Goal: Transaction & Acquisition: Purchase product/service

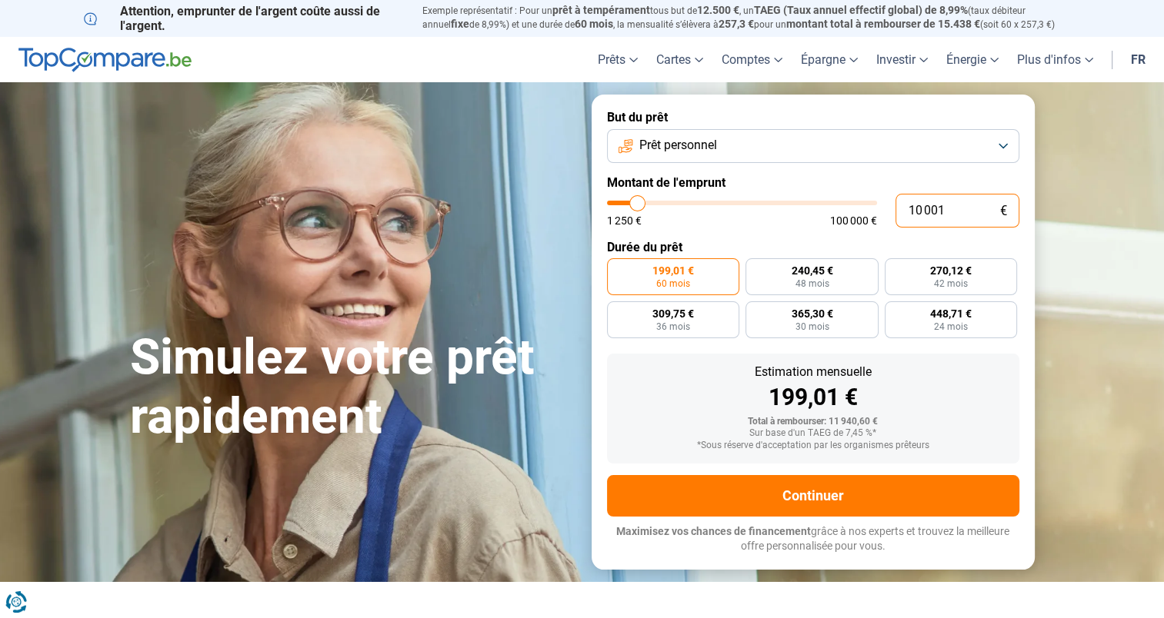
drag, startPoint x: 949, startPoint y: 208, endPoint x: 854, endPoint y: 209, distance: 95.4
click at [855, 209] on div "10 001 € 1 250 € 100 000 €" at bounding box center [813, 211] width 412 height 34
type input "10000"
radio input "true"
type input "4"
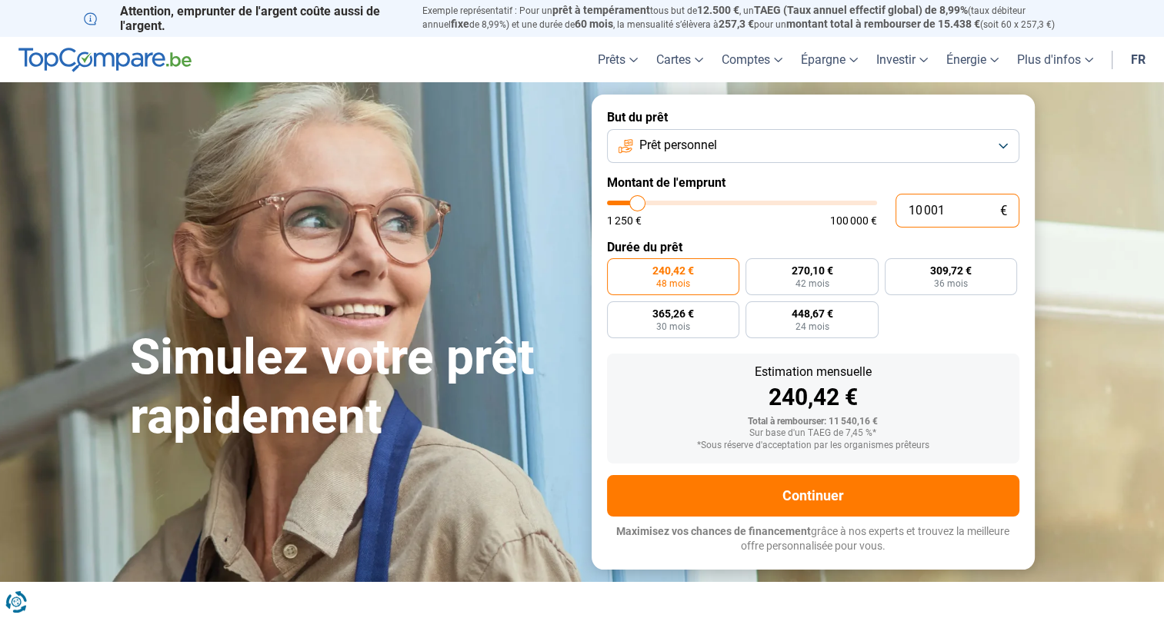
type input "1250"
type input "40"
type input "1250"
type input "400"
type input "1250"
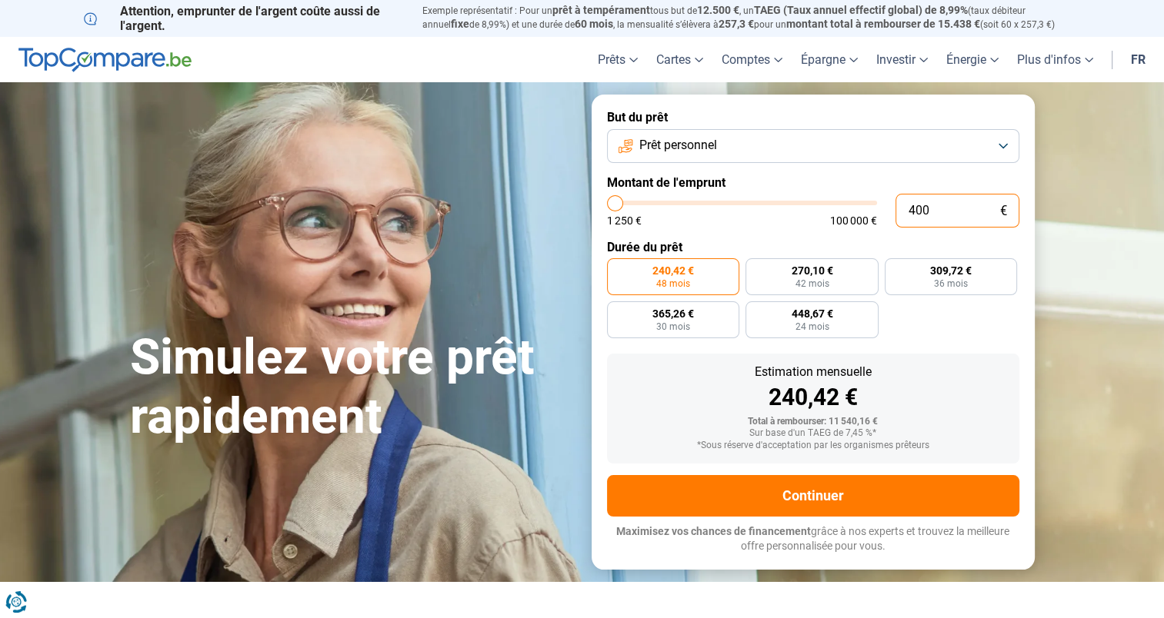
type input "4 000"
type input "4000"
type input "40 000"
type input "40000"
radio input "false"
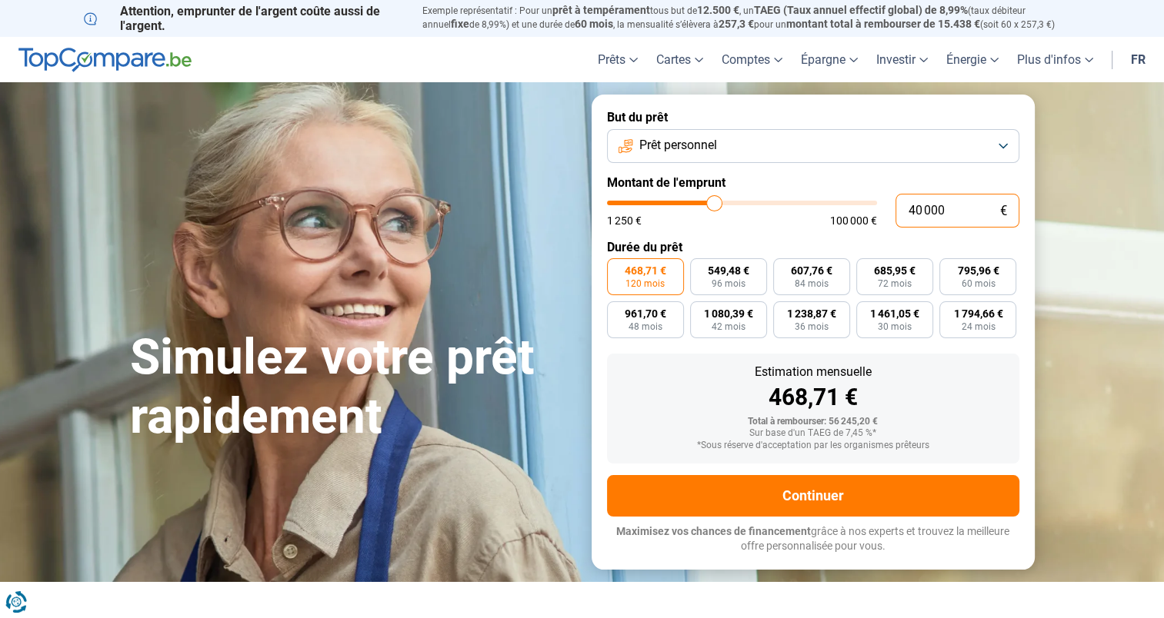
type input "40 000"
click at [951, 409] on div "468,71 €" at bounding box center [813, 397] width 388 height 23
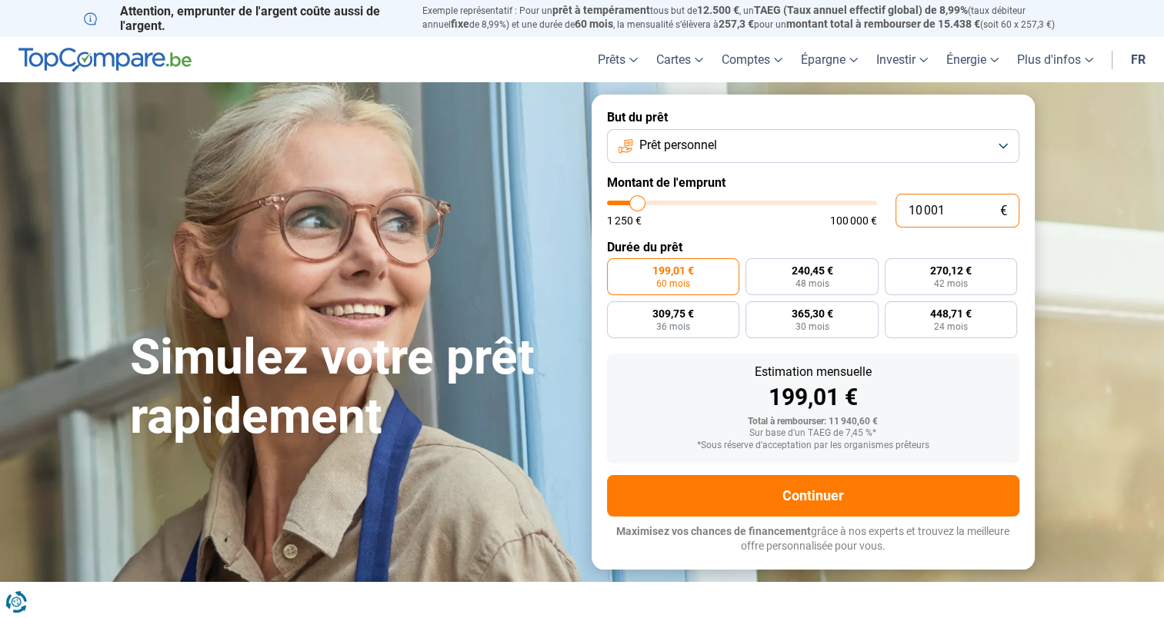
drag, startPoint x: 918, startPoint y: 214, endPoint x: 940, endPoint y: 211, distance: 21.8
click at [923, 212] on input "10 001" at bounding box center [957, 211] width 124 height 34
type input "109 001"
type input "100000"
type input "100 000"
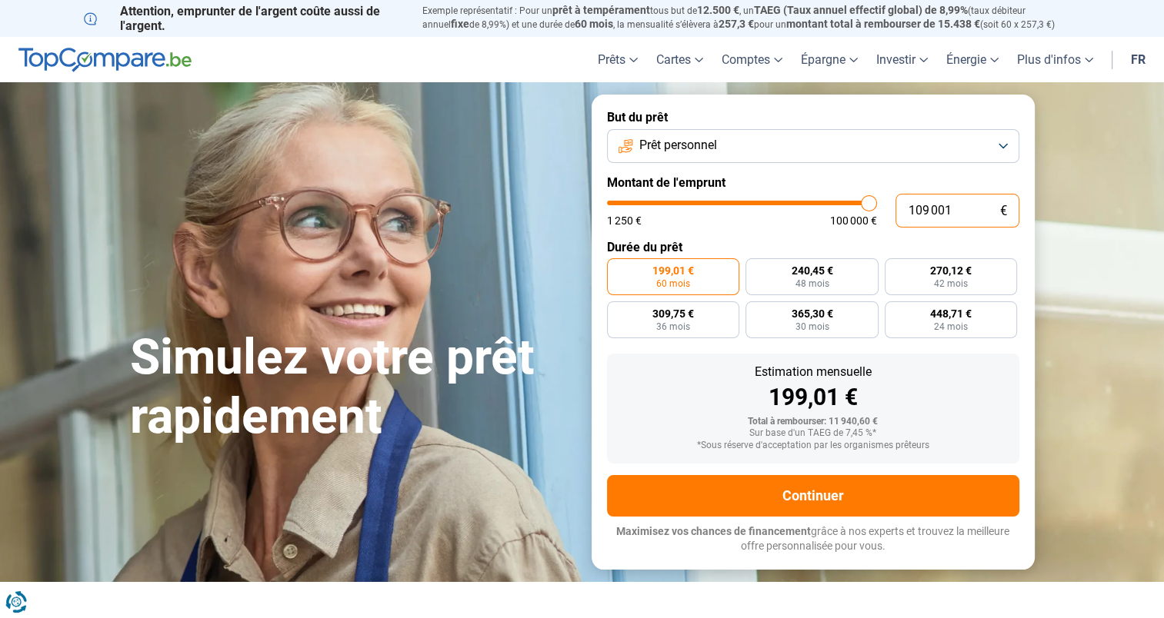
type input "100000"
radio input "false"
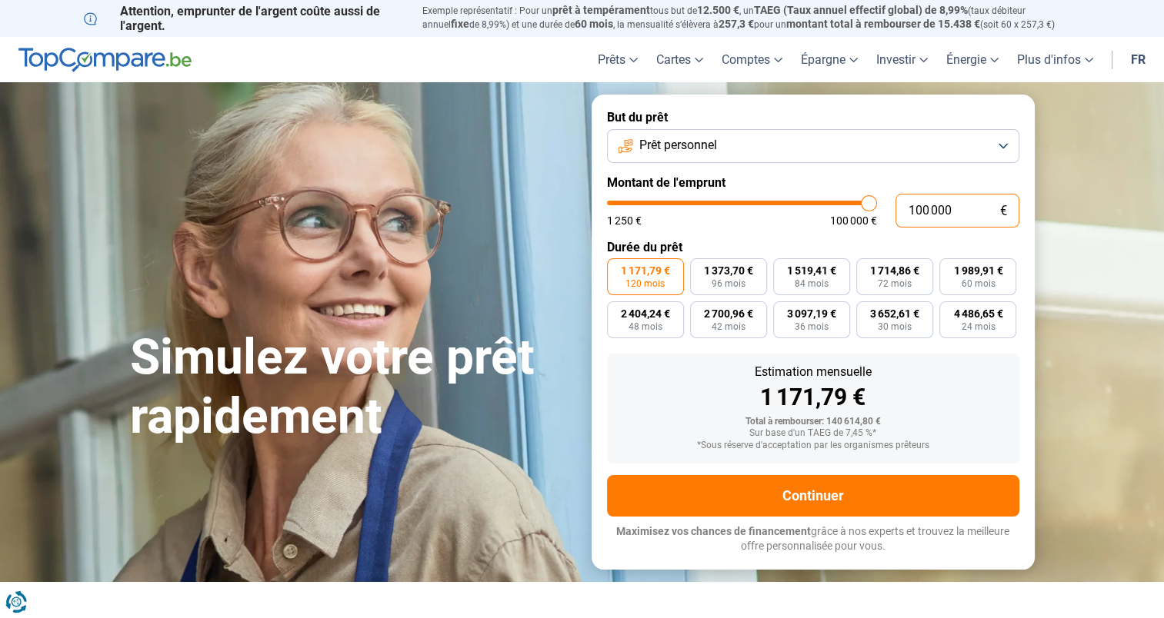
click at [921, 218] on input "100 000" at bounding box center [957, 211] width 124 height 34
type input "10 000"
type input "10000"
radio input "true"
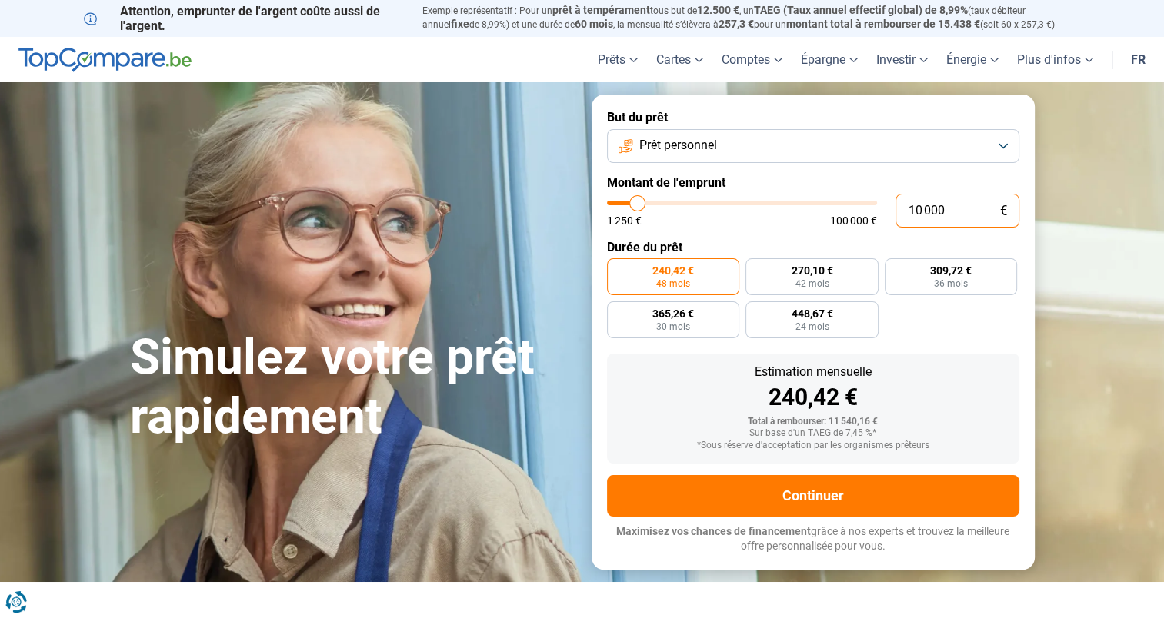
type input "1 000"
type input "1250"
type input "19 000"
type input "19000"
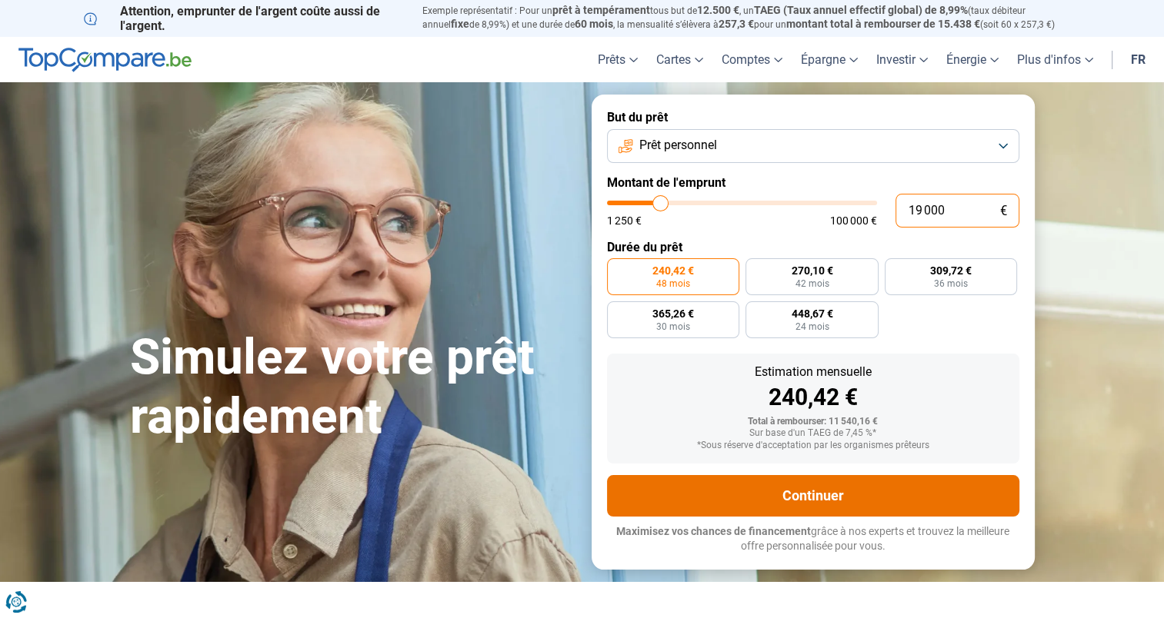
type input "19 000"
radio input "false"
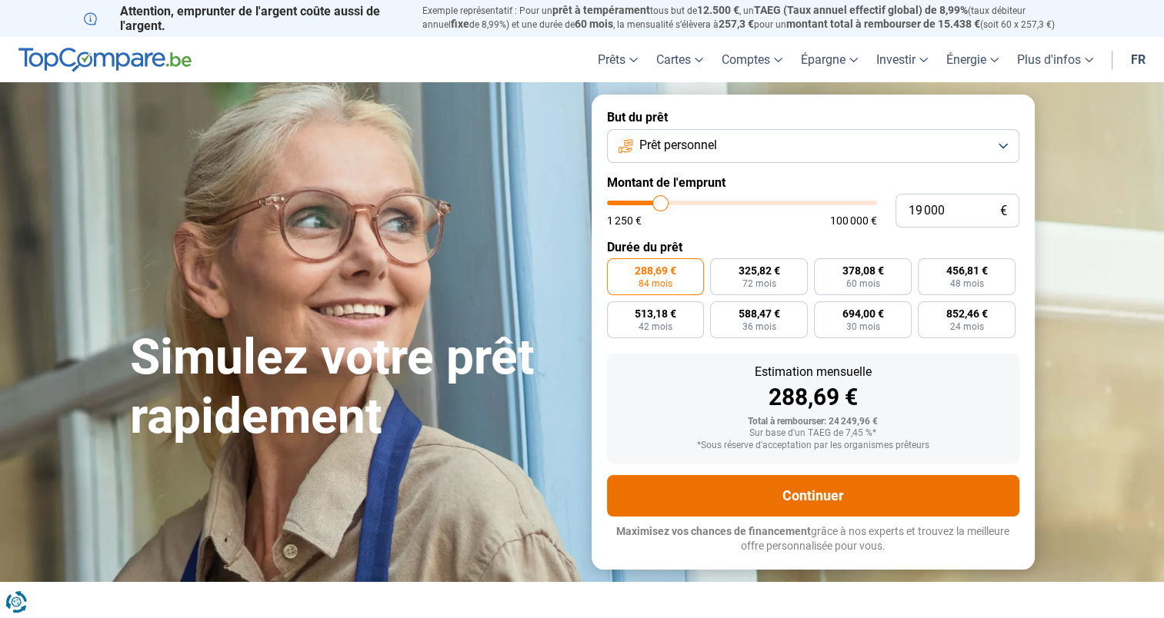
click at [871, 493] on button "Continuer" at bounding box center [813, 496] width 412 height 42
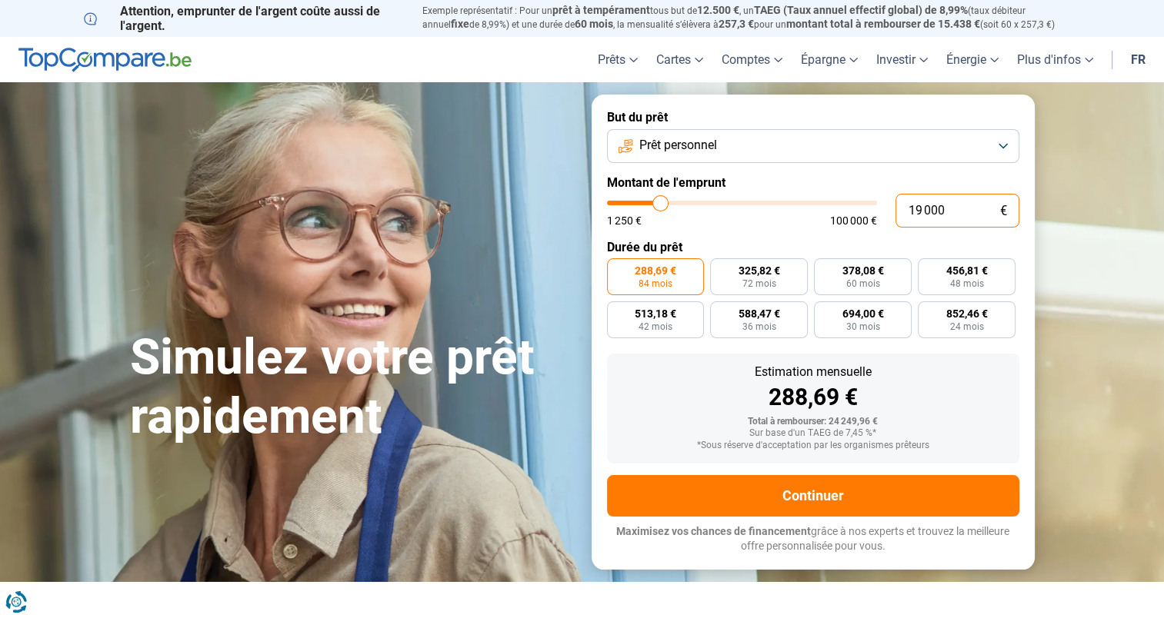
drag, startPoint x: 918, startPoint y: 211, endPoint x: 859, endPoint y: 211, distance: 59.2
click at [859, 211] on div "19 000 € 1 250 € 100 000 €" at bounding box center [813, 211] width 412 height 34
type input "3"
type input "1250"
type input "35"
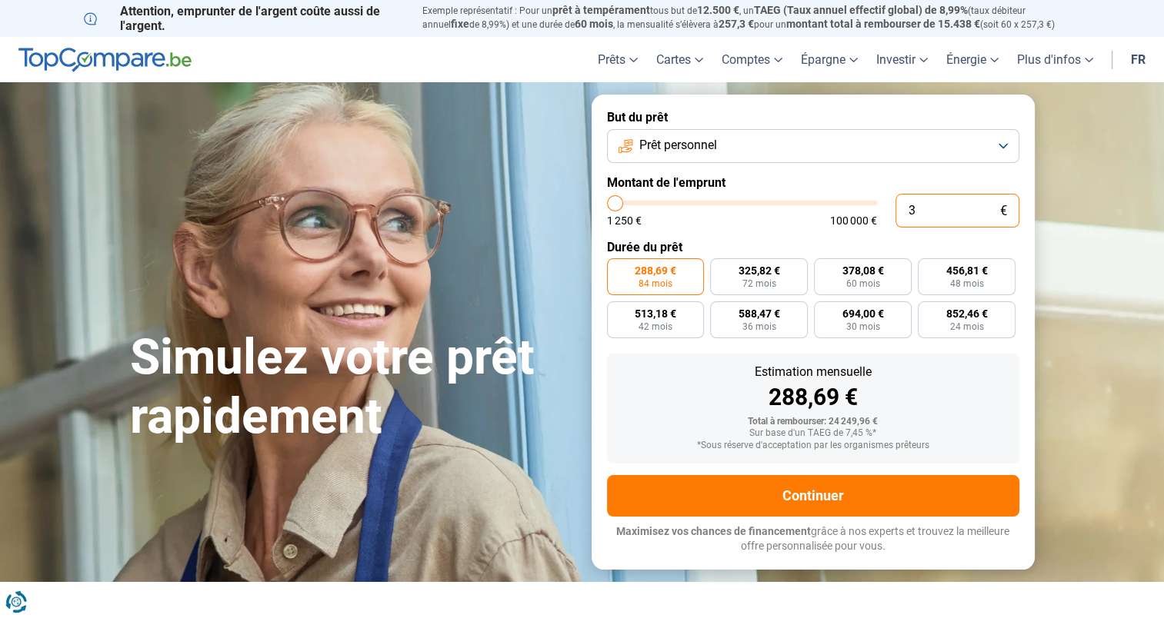
type input "1250"
type input "350"
type input "1250"
type input "3 500"
type input "3500"
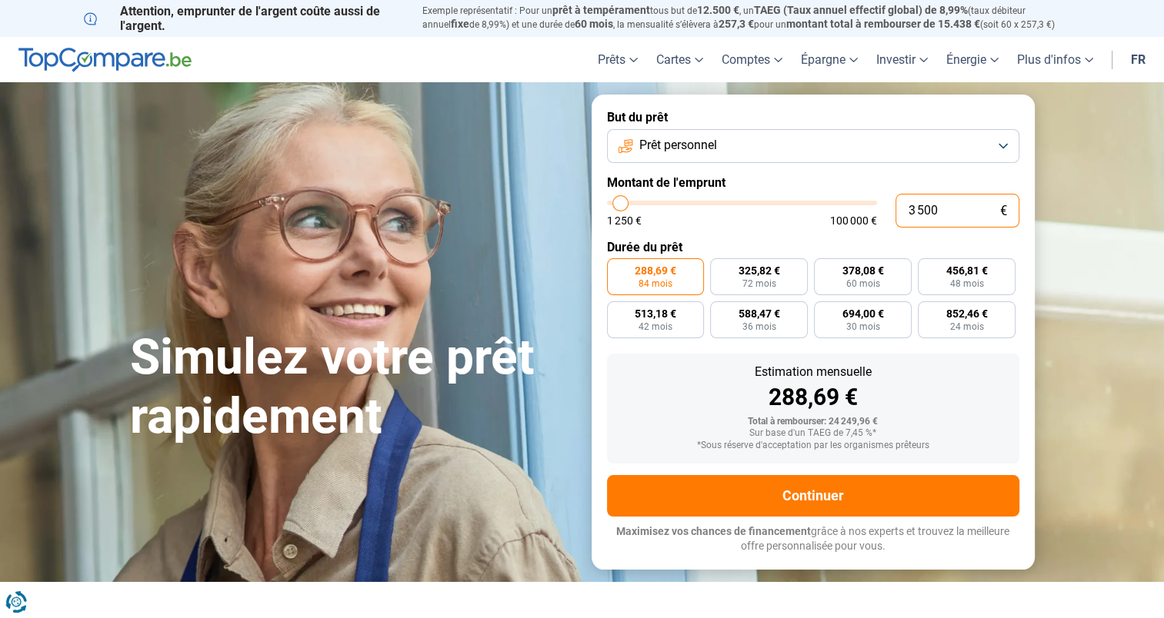
type input "35 000"
type input "35000"
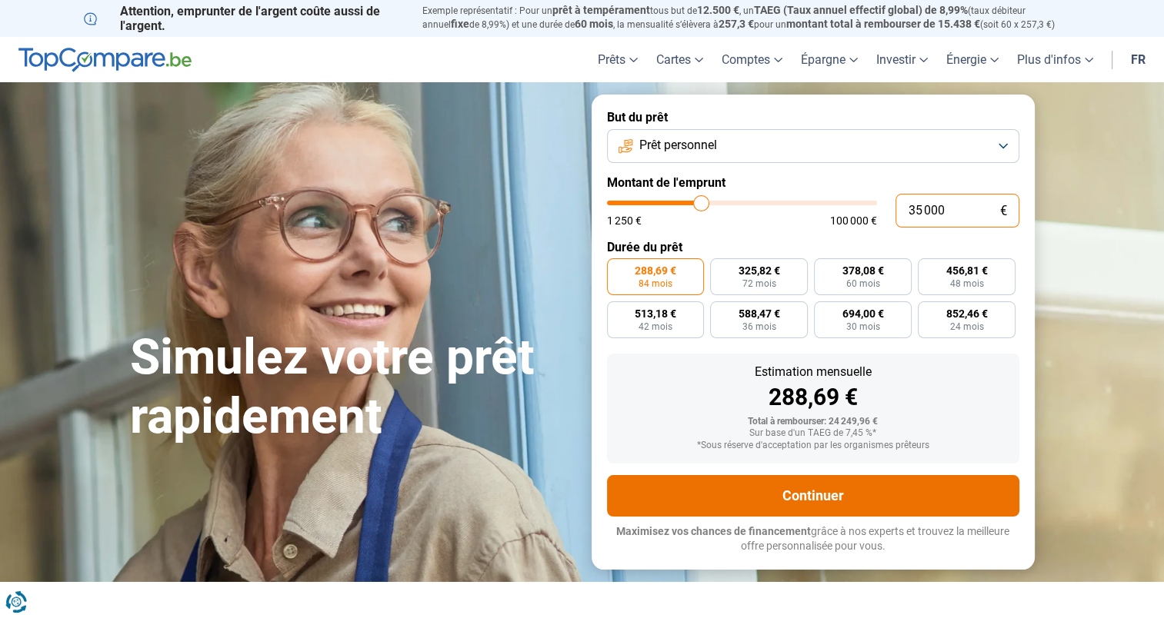
radio input "false"
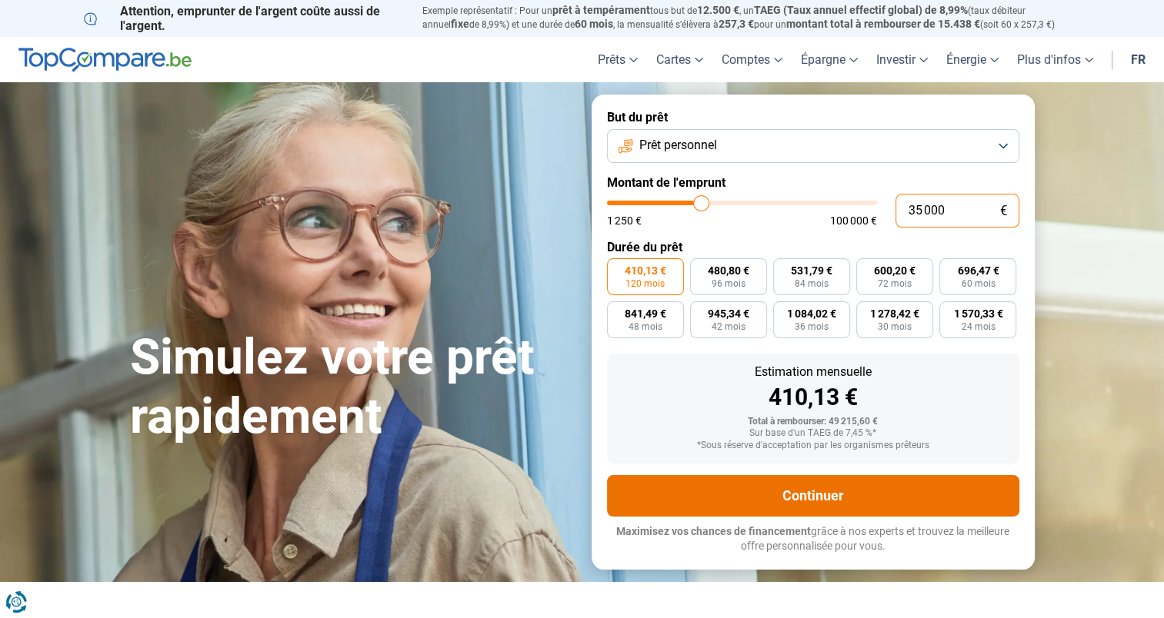
type input "35 000"
click at [891, 501] on button "Continuer" at bounding box center [813, 496] width 412 height 42
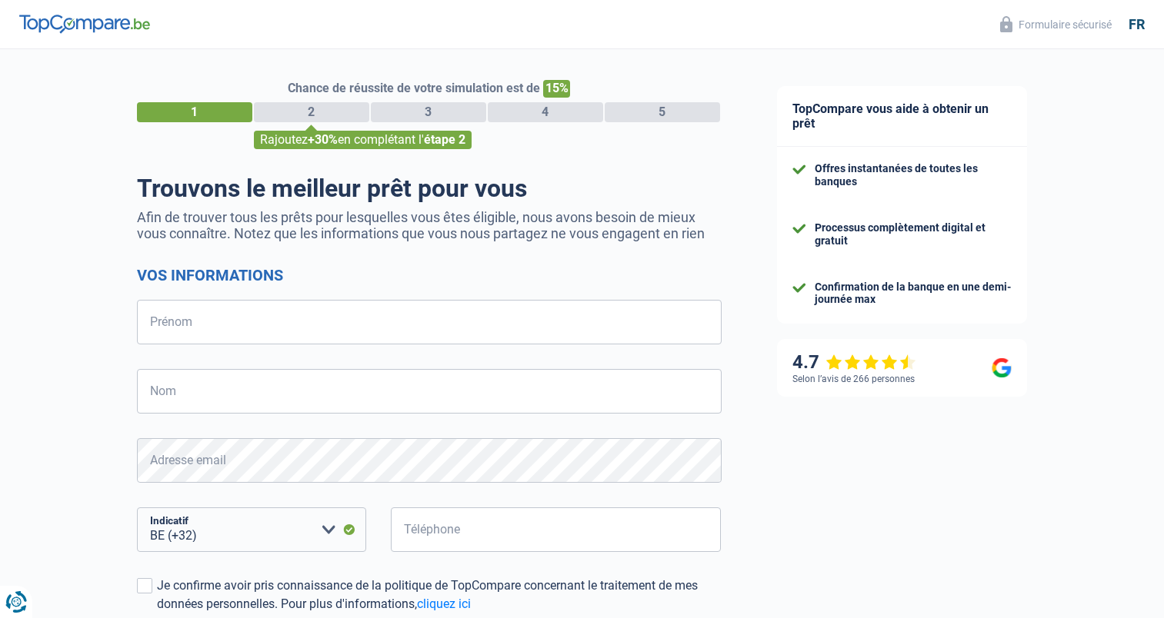
select select "32"
